Goal: Task Accomplishment & Management: Use online tool/utility

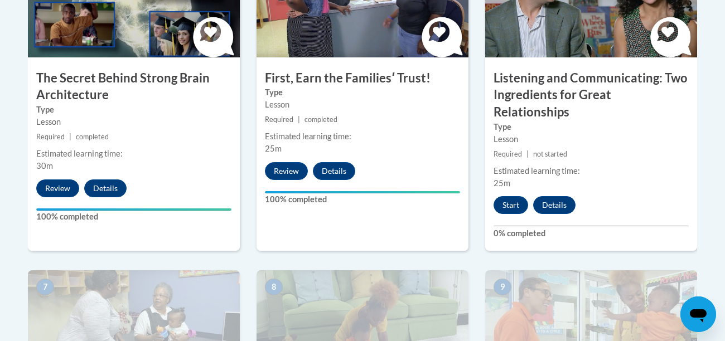
scroll to position [738, 0]
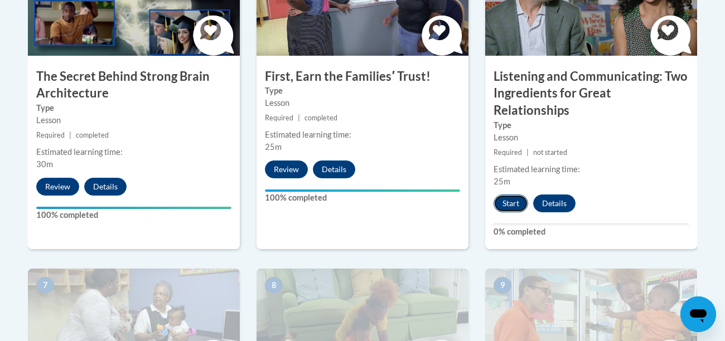
click at [510, 195] on button "Start" at bounding box center [511, 204] width 35 height 18
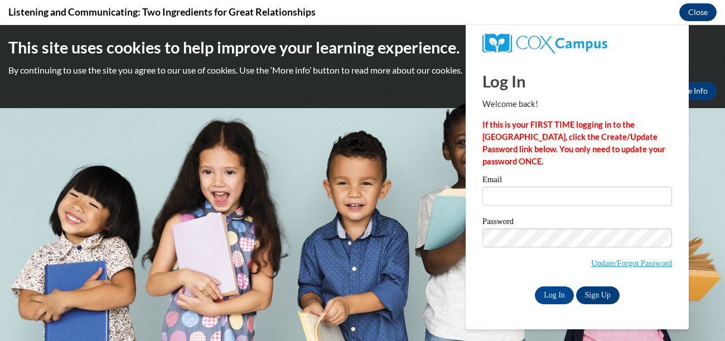
scroll to position [0, 0]
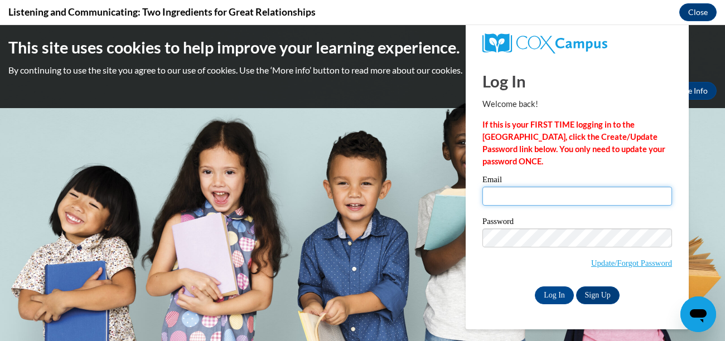
click at [514, 197] on input "Email" at bounding box center [577, 196] width 190 height 19
type input "aliviabailey2020@gmail.com"
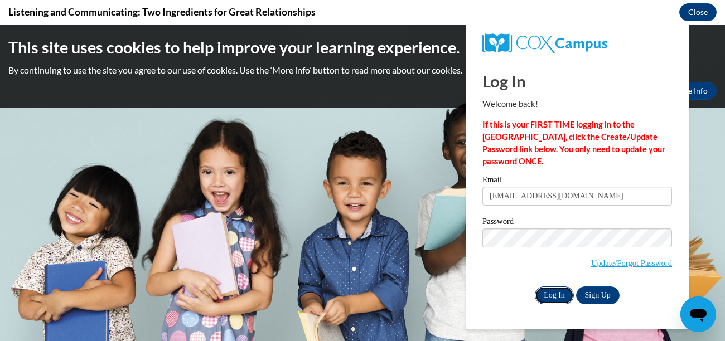
click at [562, 291] on input "Log In" at bounding box center [554, 296] width 39 height 18
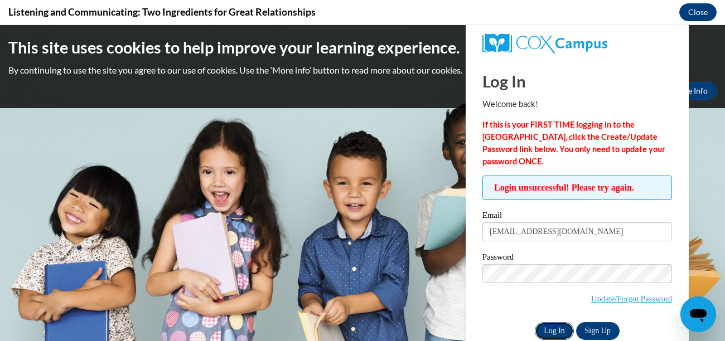
click at [556, 326] on input "Log In" at bounding box center [554, 331] width 39 height 18
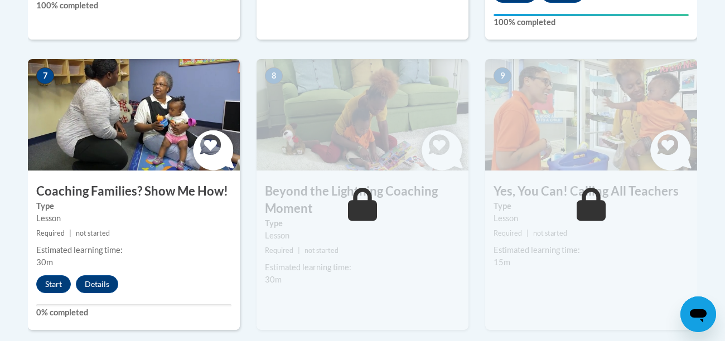
scroll to position [951, 0]
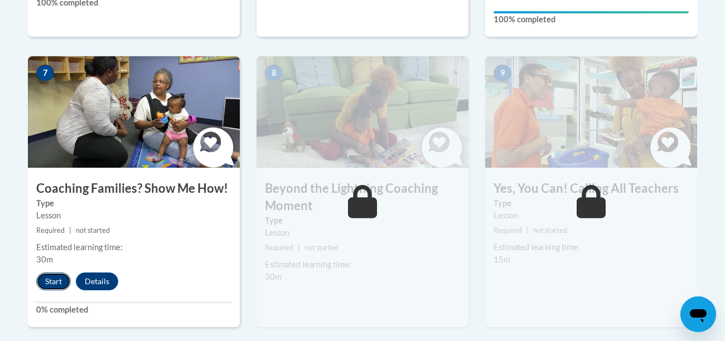
click at [59, 273] on button "Start" at bounding box center [53, 282] width 35 height 18
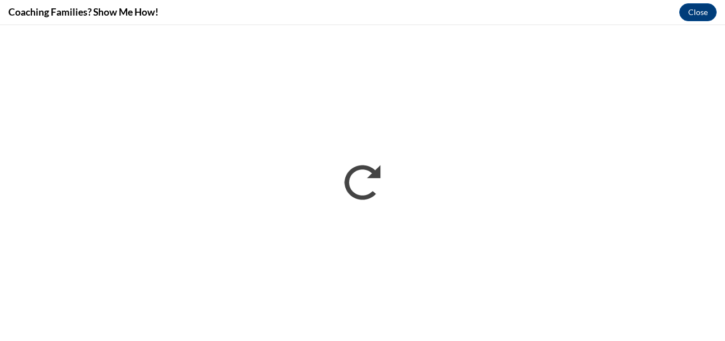
scroll to position [0, 0]
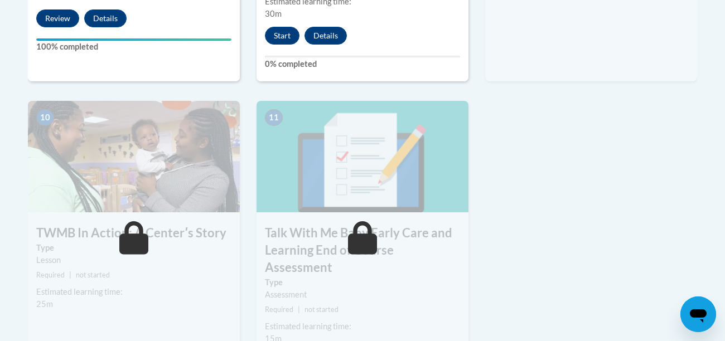
scroll to position [1215, 0]
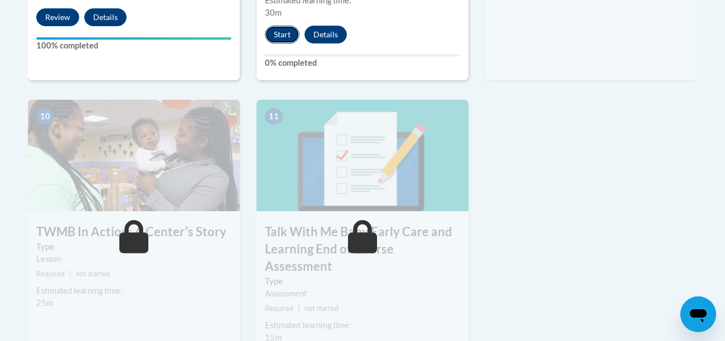
click at [284, 26] on button "Start" at bounding box center [282, 35] width 35 height 18
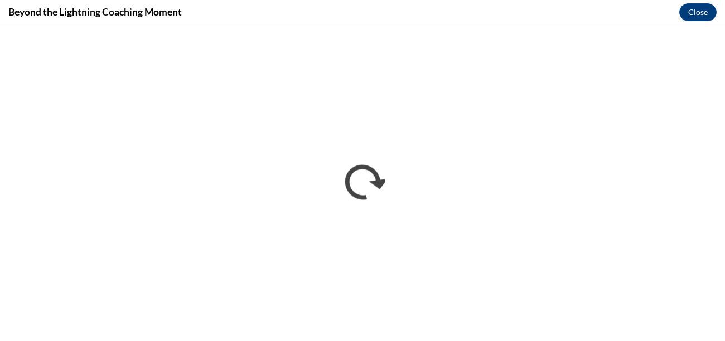
scroll to position [0, 0]
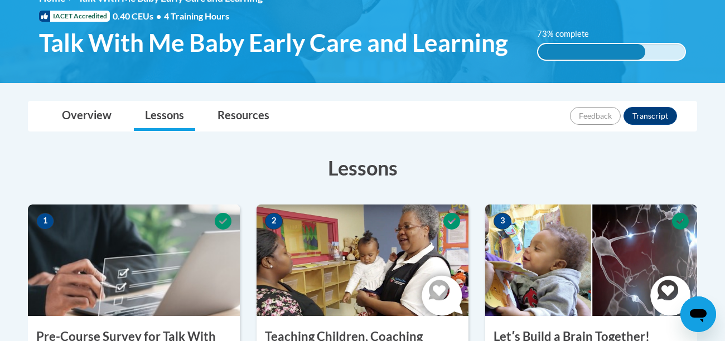
scroll to position [160, 0]
